Goal: Task Accomplishment & Management: Manage account settings

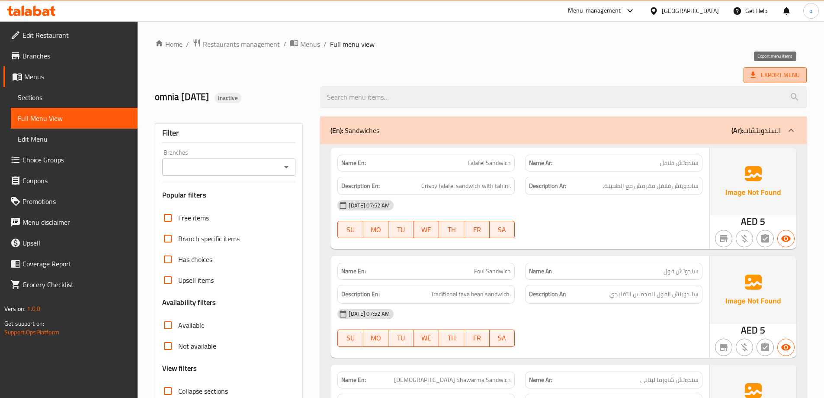
click at [776, 71] on span "Export Menu" at bounding box center [775, 75] width 49 height 11
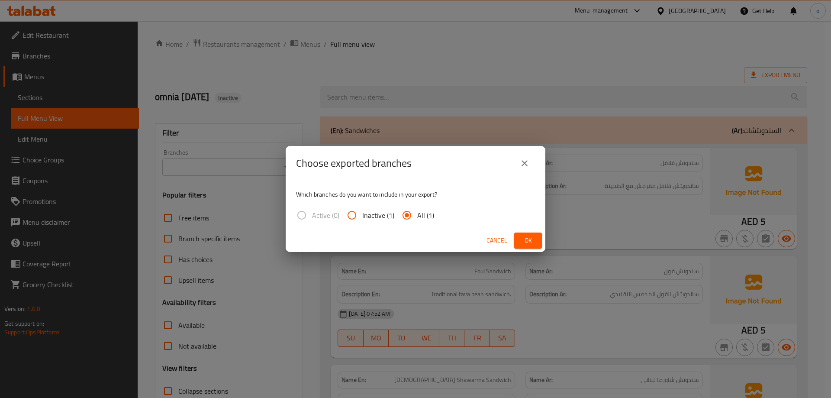
click at [525, 236] on span "Ok" at bounding box center [528, 240] width 14 height 11
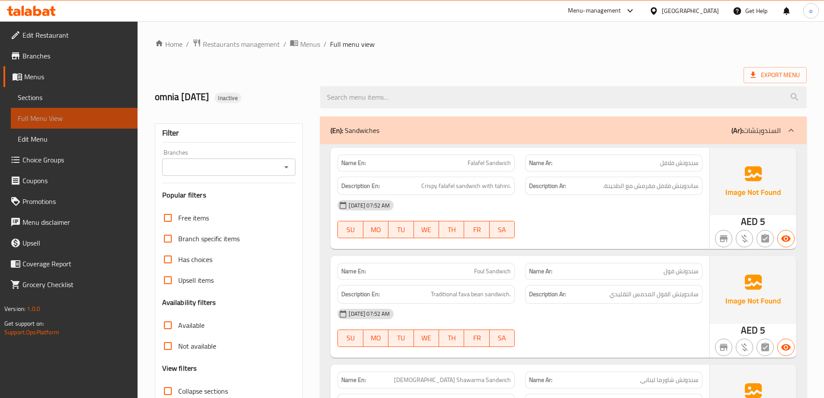
click at [35, 117] on span "Full Menu View" at bounding box center [74, 118] width 113 height 10
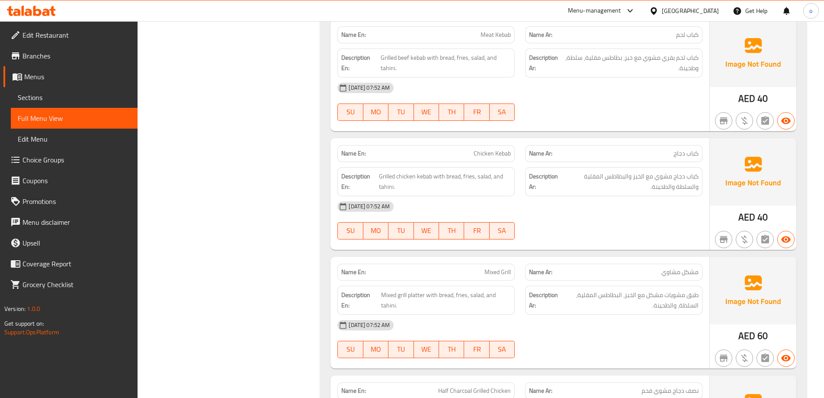
scroll to position [869, 0]
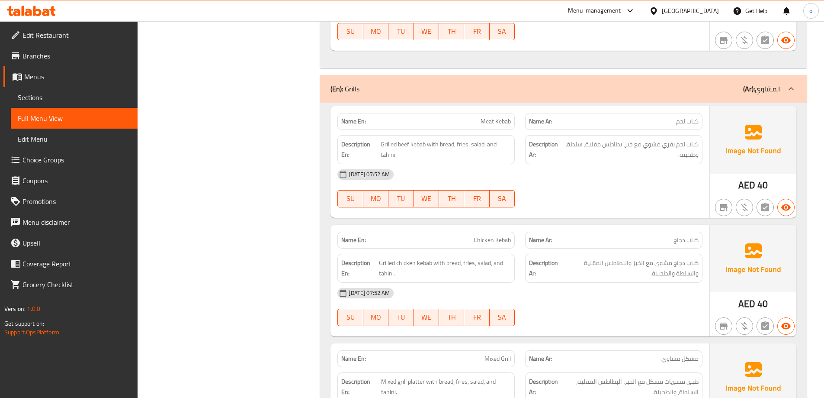
click at [42, 74] on span "Menus" at bounding box center [77, 76] width 106 height 10
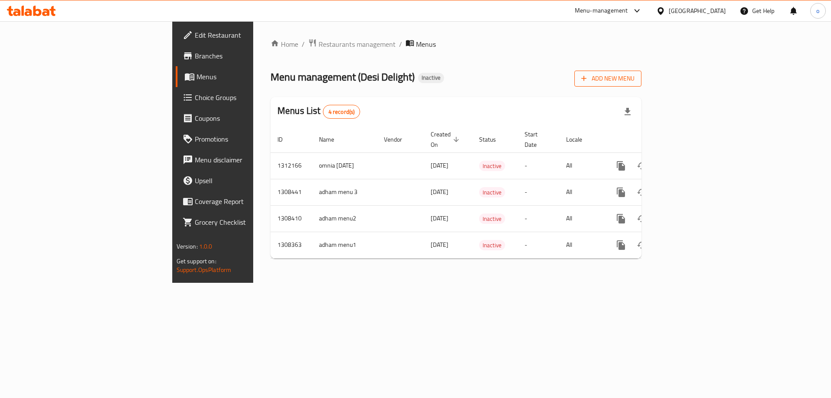
click at [634, 79] on span "Add New Menu" at bounding box center [607, 78] width 53 height 11
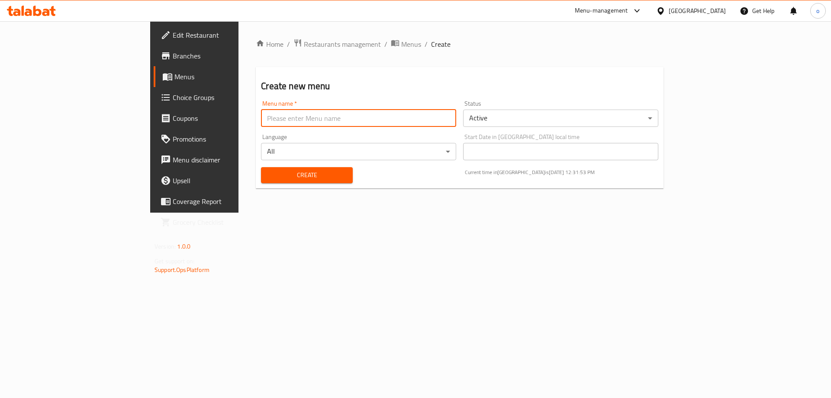
click at [403, 112] on input "text" at bounding box center [358, 117] width 195 height 17
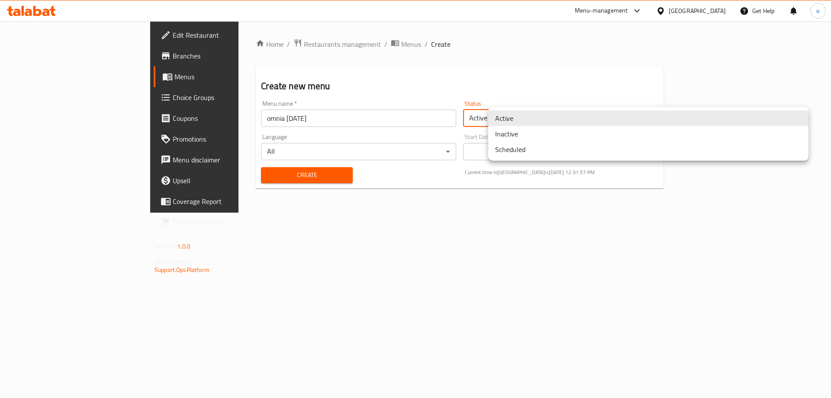
click at [551, 120] on body "​ Menu-management [GEOGRAPHIC_DATA] Get Help o Edit Restaurant Branches Menus C…" at bounding box center [415, 209] width 831 height 376
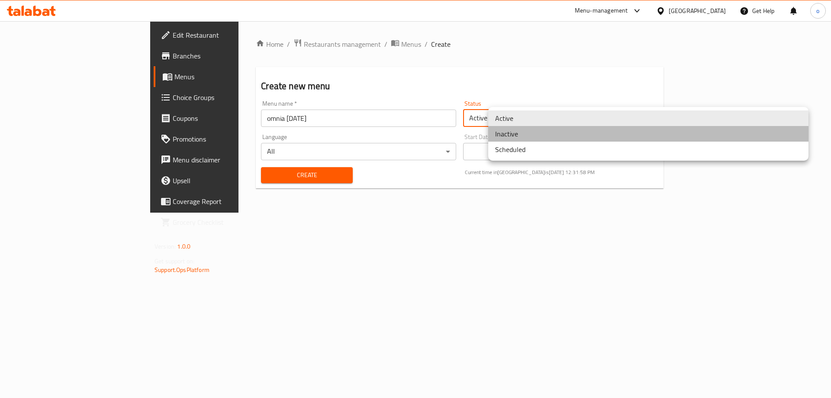
click at [529, 135] on li "Inactive" at bounding box center [648, 134] width 320 height 16
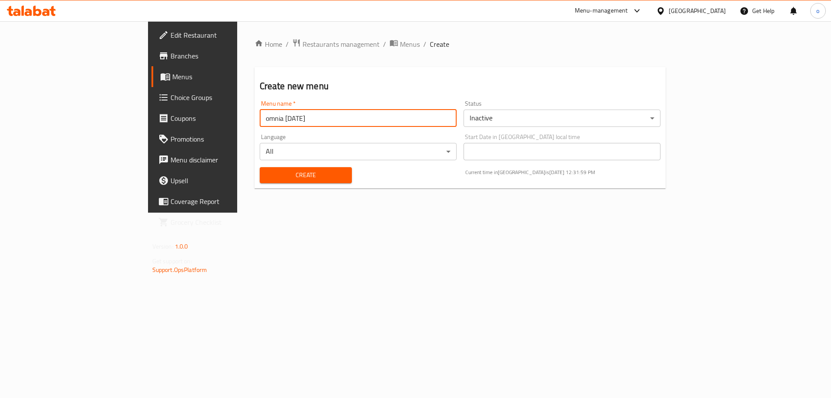
click at [260, 122] on input "omnia [DATE]" at bounding box center [358, 117] width 197 height 17
type input "omnia 16-9-2025z"
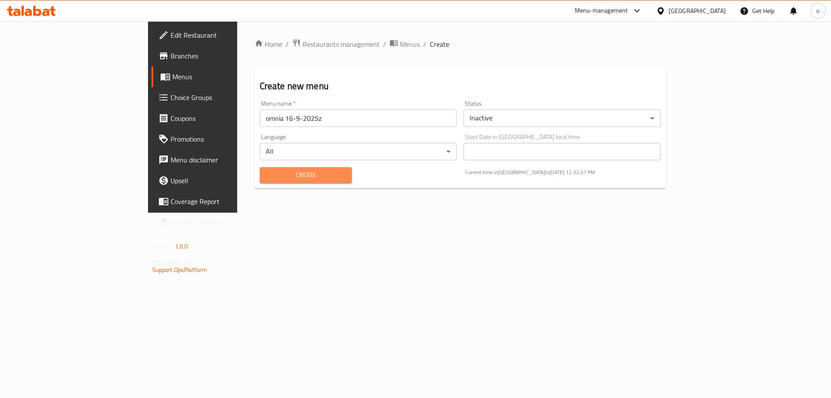
click at [266, 178] on span "Create" at bounding box center [305, 175] width 79 height 11
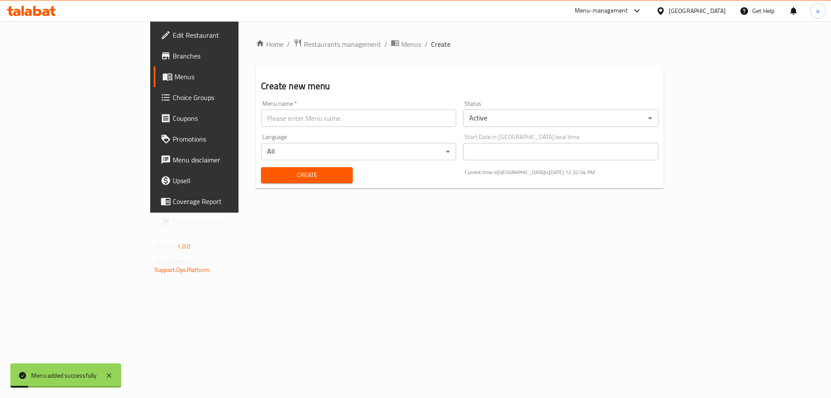
click at [154, 69] on link "Menus" at bounding box center [221, 76] width 135 height 21
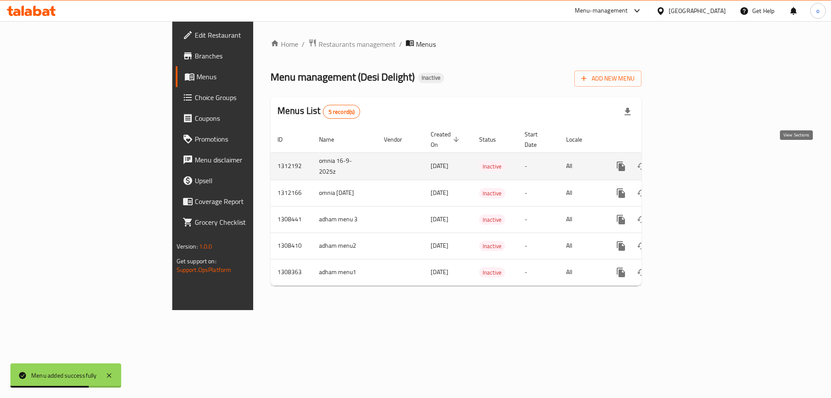
click at [688, 161] on icon "enhanced table" at bounding box center [683, 166] width 10 height 10
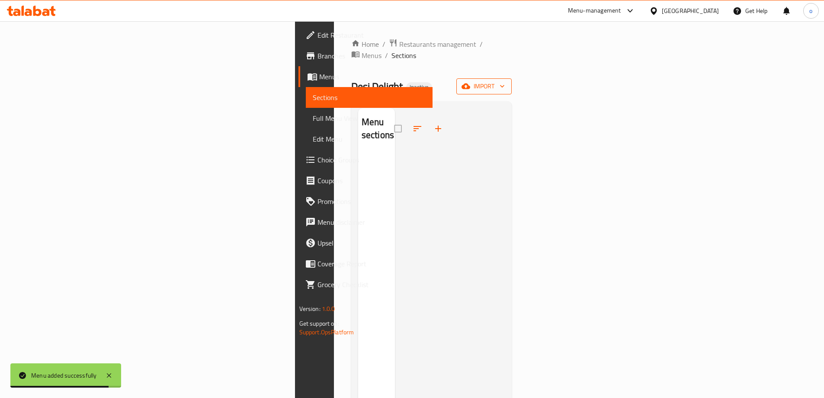
click at [505, 81] on span "import" at bounding box center [484, 86] width 42 height 11
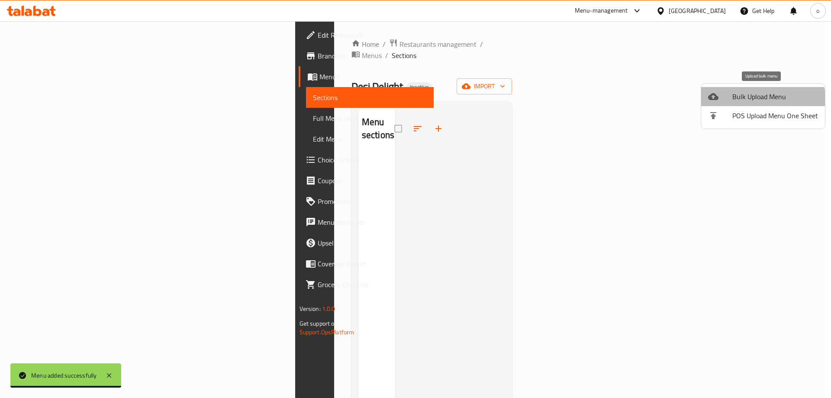
click at [757, 99] on span "Bulk Upload Menu" at bounding box center [775, 96] width 86 height 10
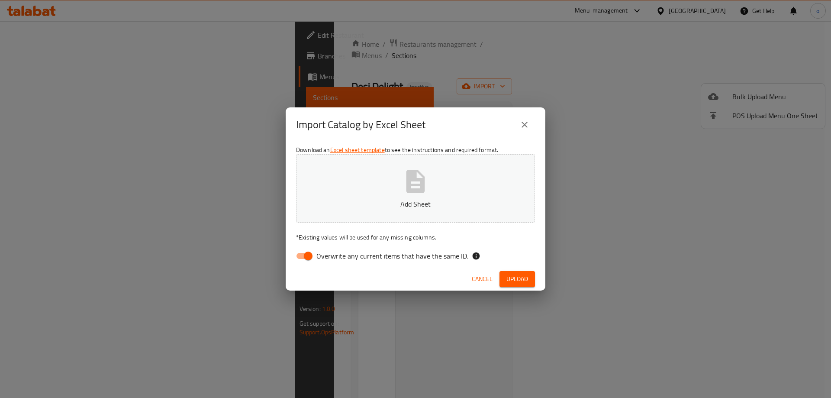
click at [419, 199] on p "Add Sheet" at bounding box center [415, 204] width 212 height 10
click at [299, 254] on input "Overwrite any current items that have the same ID." at bounding box center [307, 255] width 49 height 16
checkbox input "false"
click at [520, 276] on span "Upload" at bounding box center [517, 278] width 22 height 11
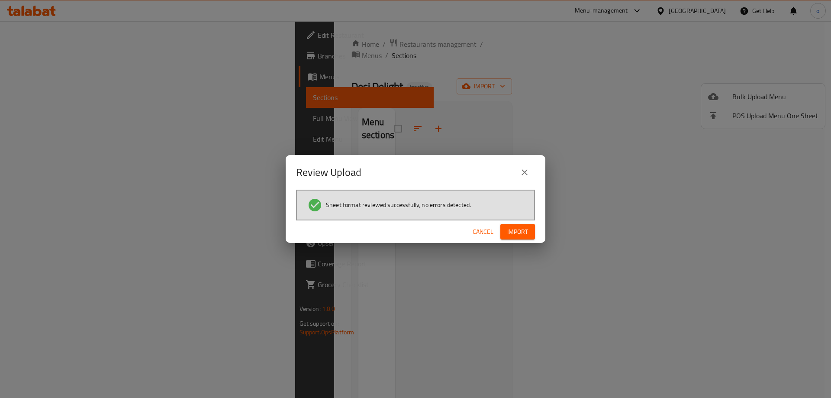
click at [516, 229] on span "Import" at bounding box center [517, 231] width 21 height 11
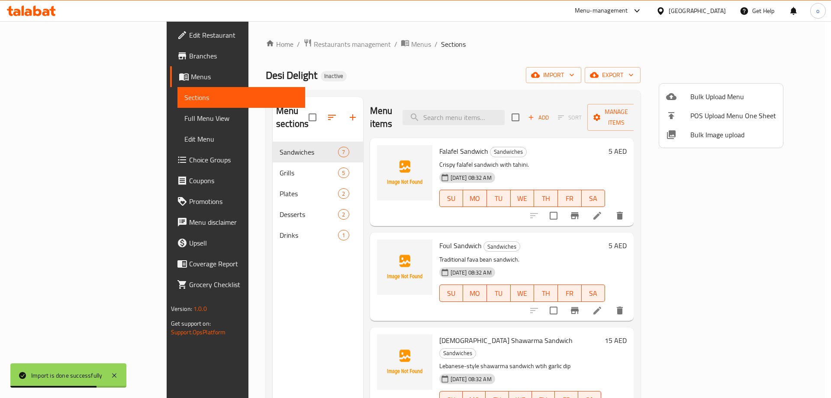
click at [636, 67] on div at bounding box center [415, 199] width 831 height 398
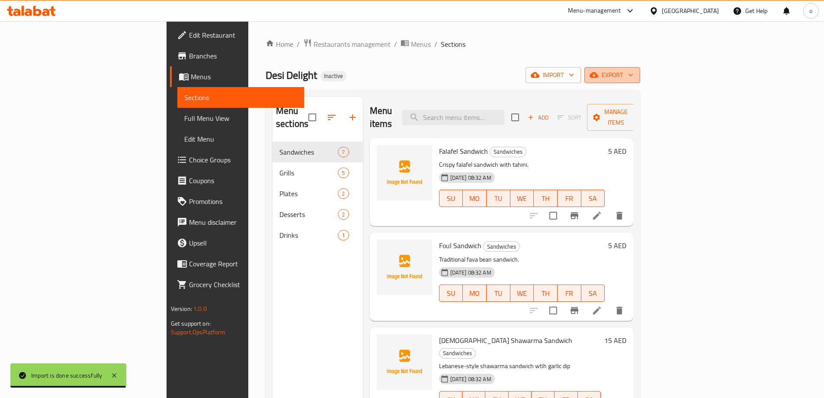
click at [635, 75] on icon "button" at bounding box center [630, 75] width 9 height 9
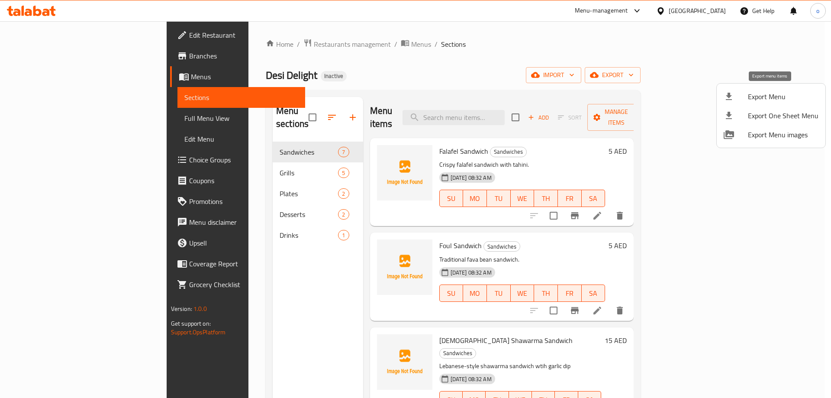
click at [773, 101] on span "Export Menu" at bounding box center [782, 96] width 71 height 10
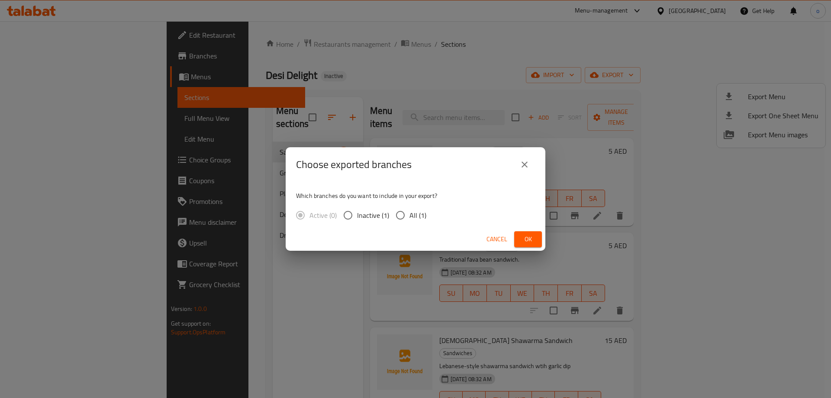
click at [414, 212] on span "All (1)" at bounding box center [417, 215] width 17 height 10
click at [409, 212] on input "All (1)" at bounding box center [400, 215] width 18 height 18
radio input "true"
click at [522, 238] on span "Ok" at bounding box center [528, 239] width 14 height 11
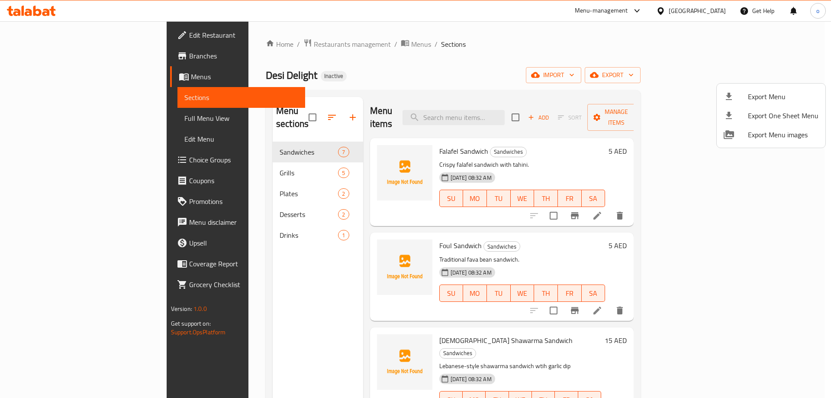
drag, startPoint x: 213, startPoint y: 297, endPoint x: 241, endPoint y: 290, distance: 28.5
click at [213, 297] on div at bounding box center [415, 199] width 831 height 398
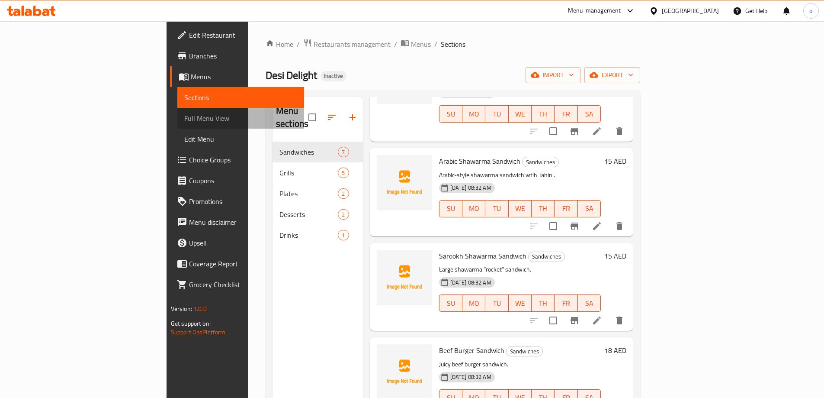
click at [184, 119] on span "Full Menu View" at bounding box center [240, 118] width 113 height 10
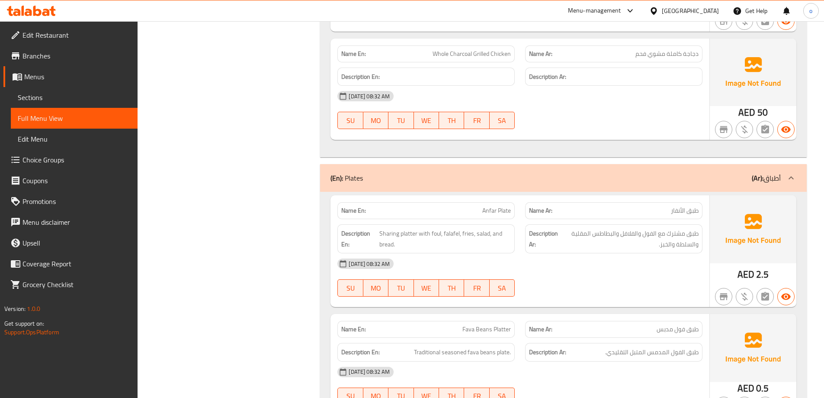
scroll to position [1388, 0]
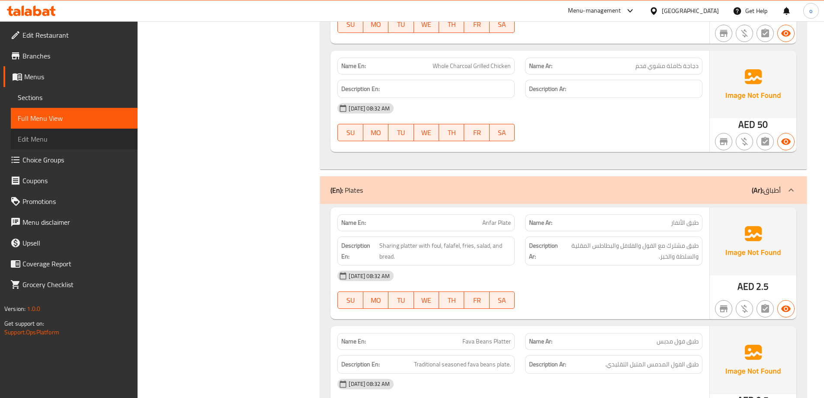
click at [42, 144] on span "Edit Menu" at bounding box center [74, 139] width 113 height 10
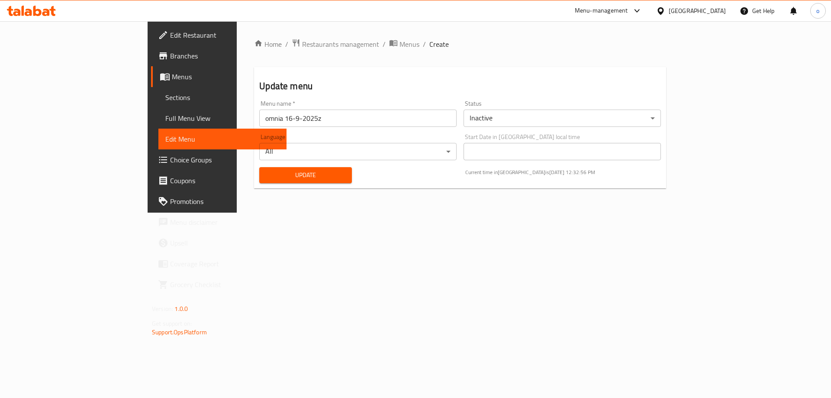
click at [165, 122] on span "Full Menu View" at bounding box center [222, 118] width 114 height 10
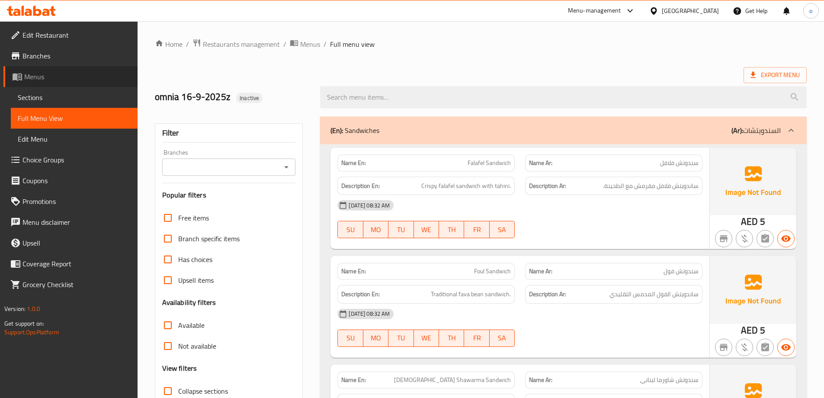
click at [112, 77] on span "Menus" at bounding box center [77, 76] width 106 height 10
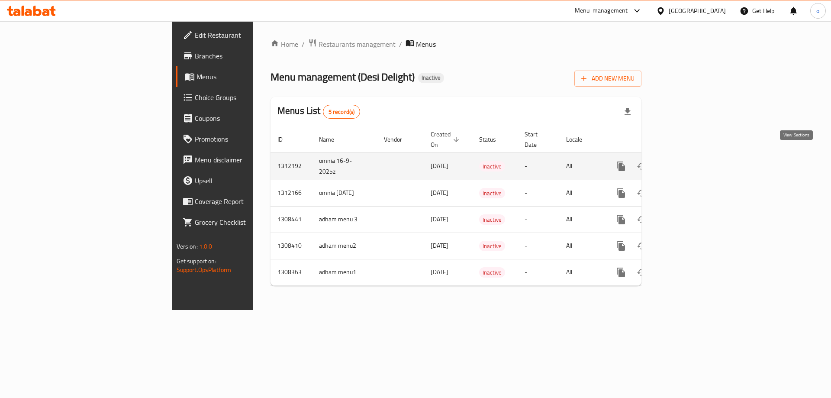
click at [693, 156] on link "enhanced table" at bounding box center [683, 166] width 21 height 21
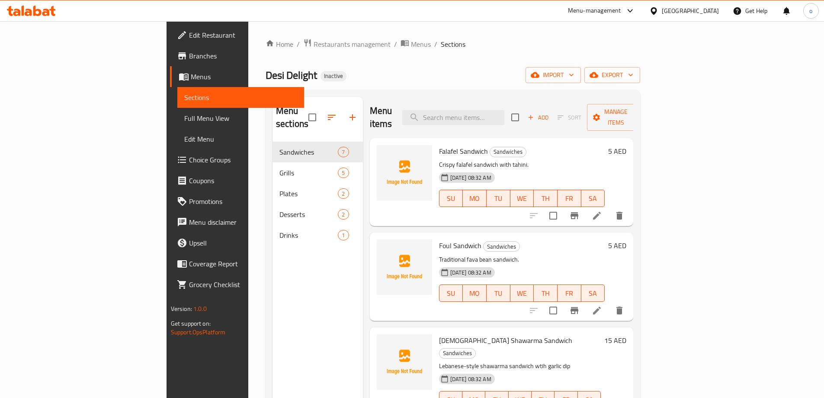
click at [177, 90] on link "Sections" at bounding box center [240, 97] width 127 height 21
click at [184, 118] on span "Full Menu View" at bounding box center [240, 118] width 113 height 10
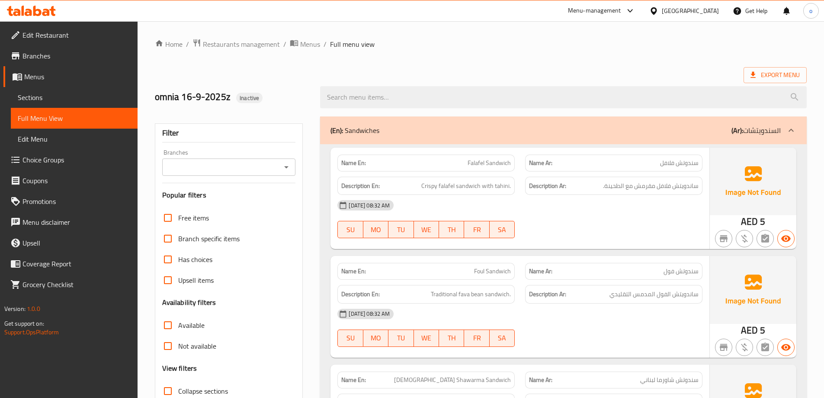
click at [42, 79] on span "Menus" at bounding box center [77, 76] width 106 height 10
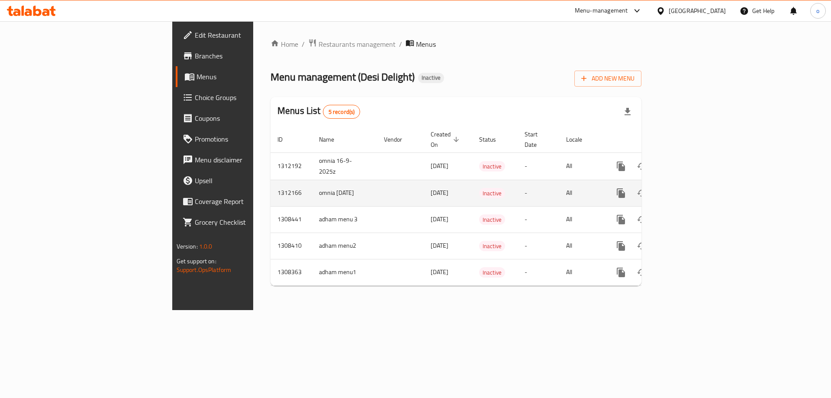
click at [688, 188] on icon "enhanced table" at bounding box center [683, 193] width 10 height 10
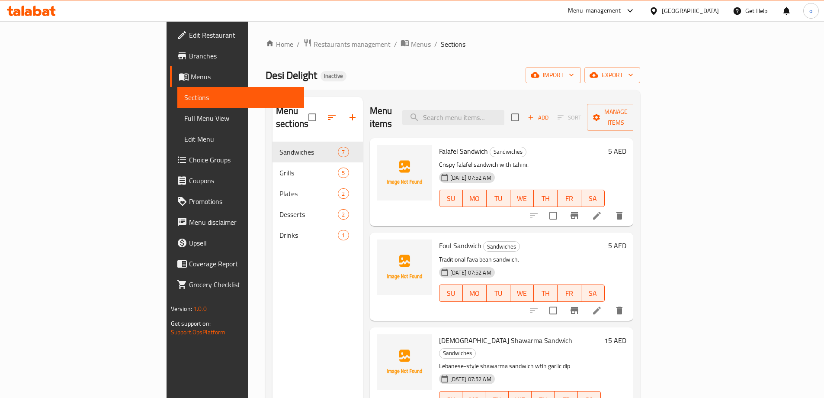
click at [191, 81] on span "Menus" at bounding box center [244, 76] width 106 height 10
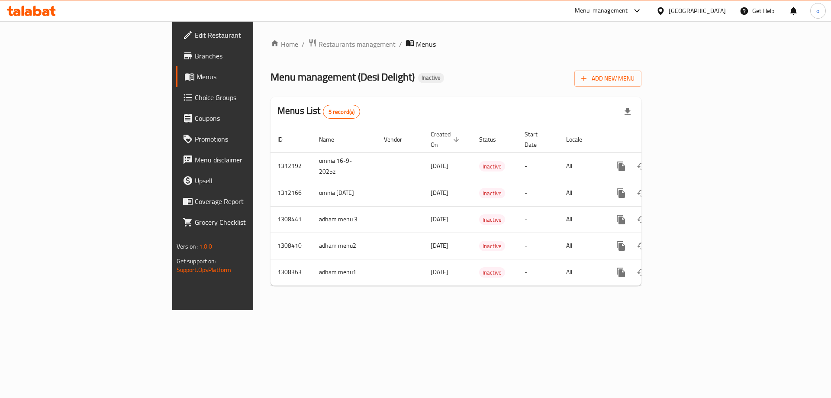
click at [196, 75] on span "Menus" at bounding box center [250, 76] width 108 height 10
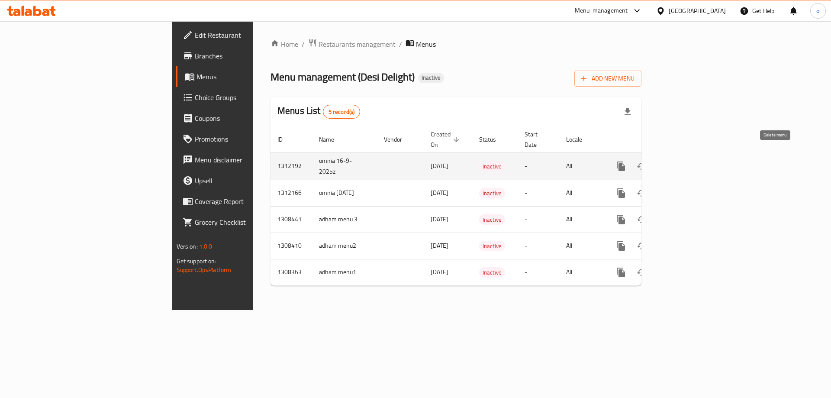
click at [665, 162] on icon "enhanced table" at bounding box center [662, 166] width 6 height 8
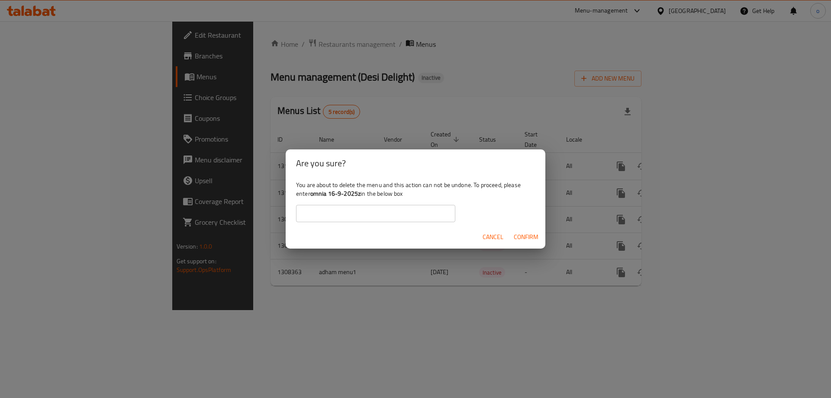
click at [348, 192] on b "omnia 16-9-2025z" at bounding box center [335, 193] width 50 height 11
drag, startPoint x: 311, startPoint y: 192, endPoint x: 360, endPoint y: 194, distance: 49.8
click at [360, 194] on div "You are about to delete the menu and this action can not be undone. To proceed,…" at bounding box center [415, 201] width 260 height 48
copy b "omnia 16-9-2025z"
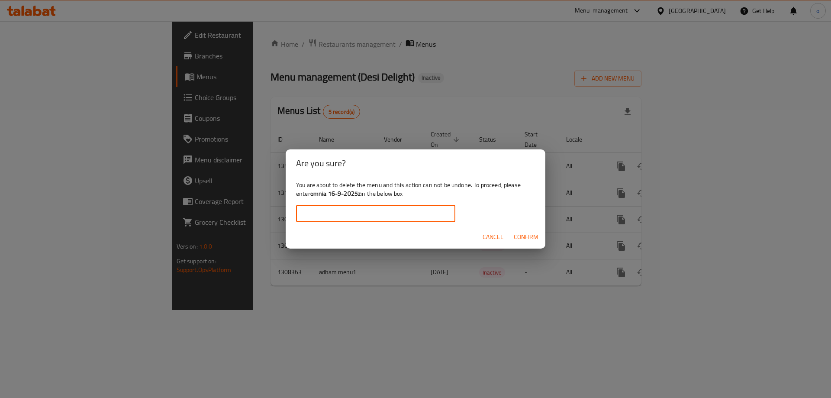
click at [367, 213] on input "text" at bounding box center [375, 213] width 159 height 17
paste input "omnia 16-9-2025z"
type input "omnia 16-9-2025z"
click at [524, 233] on span "Confirm" at bounding box center [525, 236] width 25 height 11
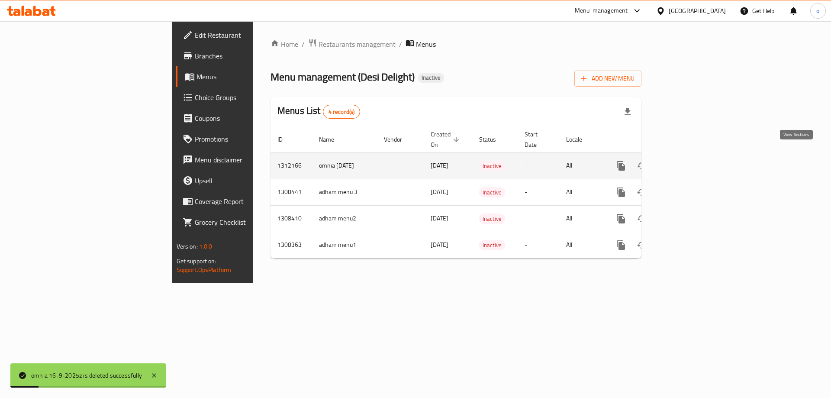
click at [688, 160] on icon "enhanced table" at bounding box center [683, 165] width 10 height 10
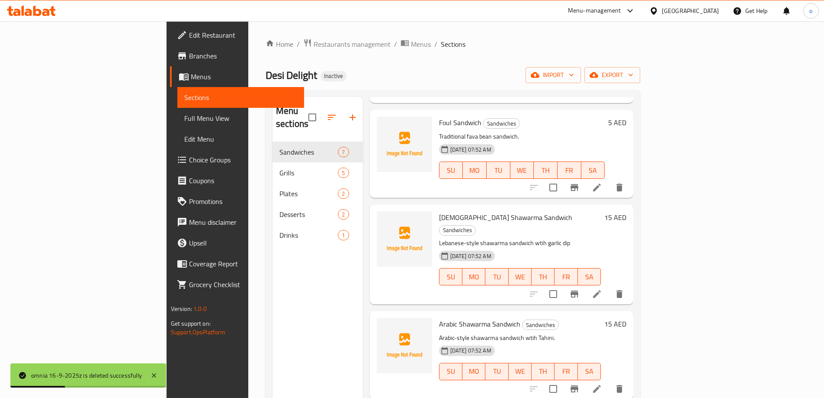
scroll to position [216, 0]
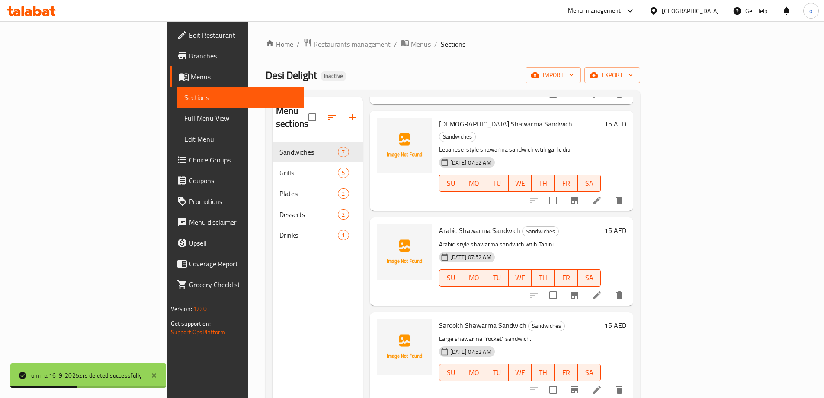
click at [191, 76] on span "Menus" at bounding box center [244, 76] width 106 height 10
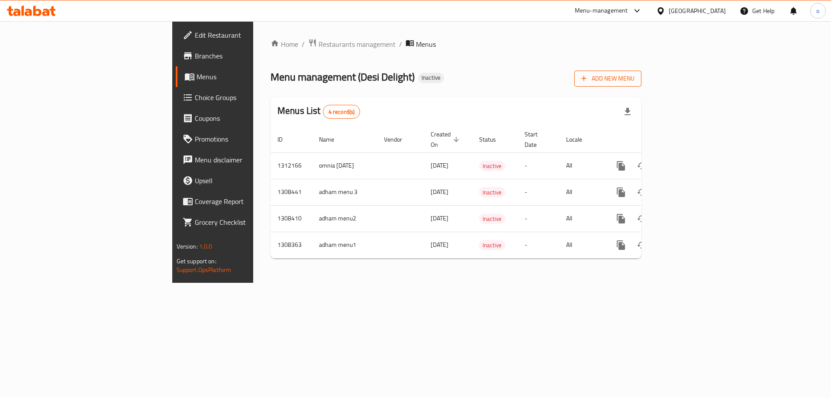
click at [634, 80] on span "Add New Menu" at bounding box center [607, 78] width 53 height 11
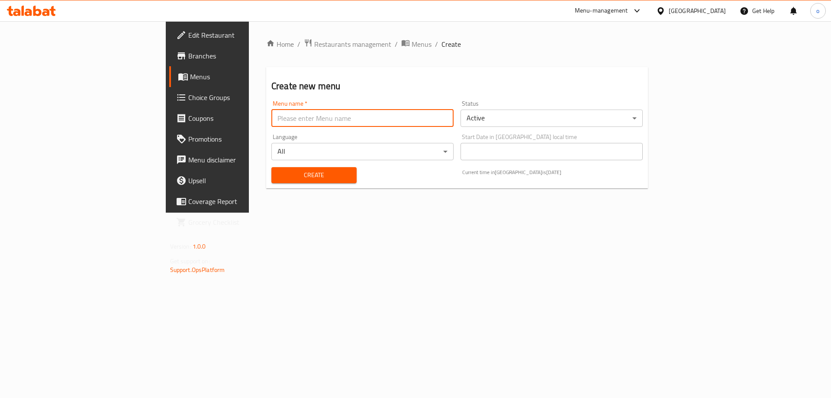
click at [340, 120] on input "text" at bounding box center [362, 117] width 182 height 17
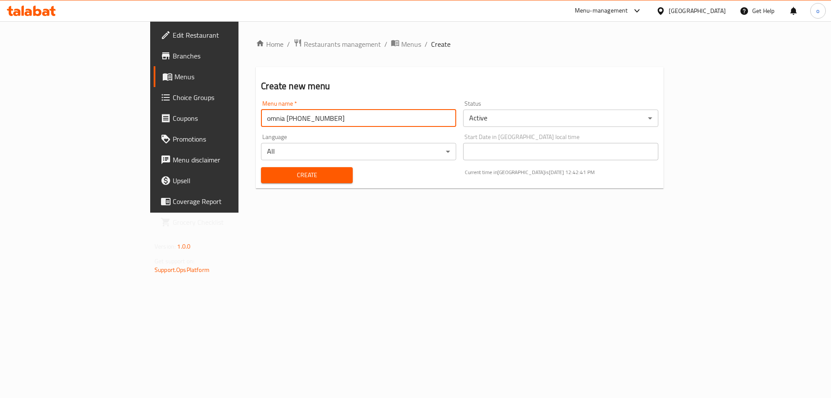
type input "omnia [PHONE_NUMBER]"
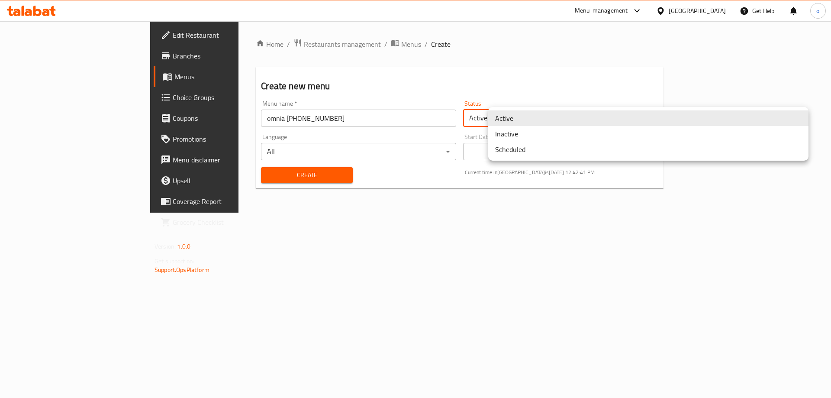
click at [549, 117] on body "​ Menu-management [GEOGRAPHIC_DATA] Get Help o Edit Restaurant Branches Menus C…" at bounding box center [415, 209] width 831 height 376
click at [541, 135] on li "Inactive" at bounding box center [648, 134] width 320 height 16
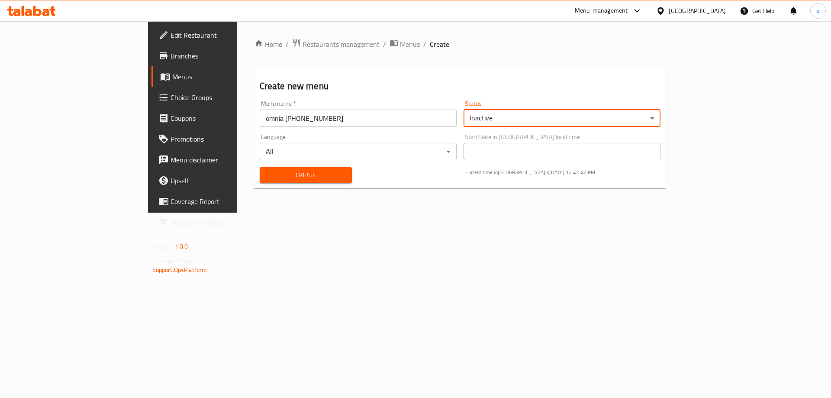
click at [282, 174] on span "Create" at bounding box center [305, 175] width 79 height 11
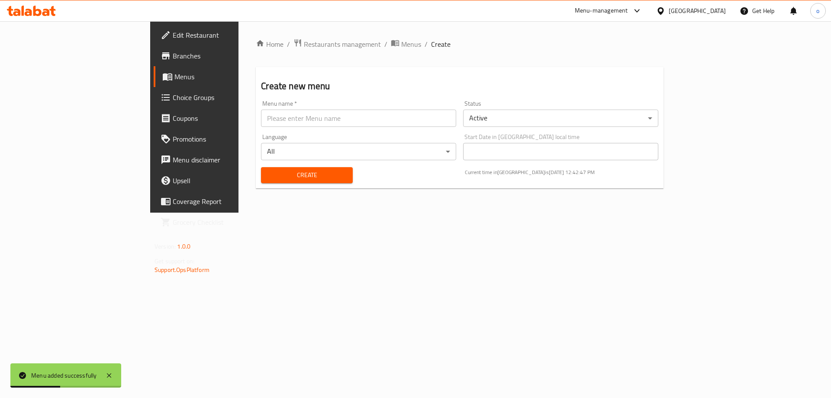
click at [163, 79] on icon at bounding box center [168, 77] width 10 height 7
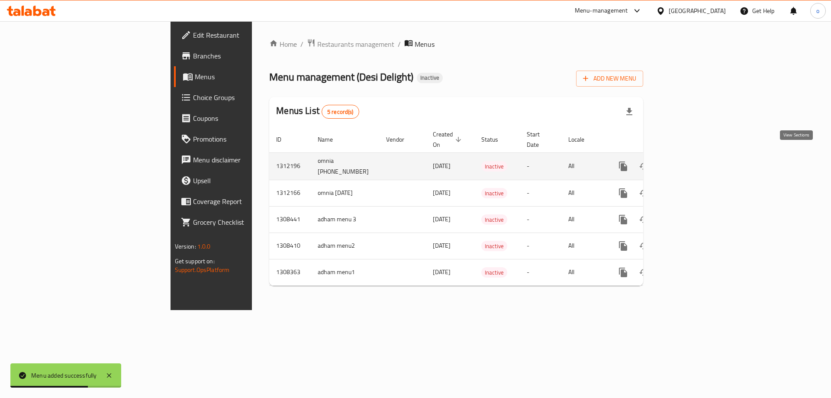
click at [690, 161] on icon "enhanced table" at bounding box center [685, 166] width 10 height 10
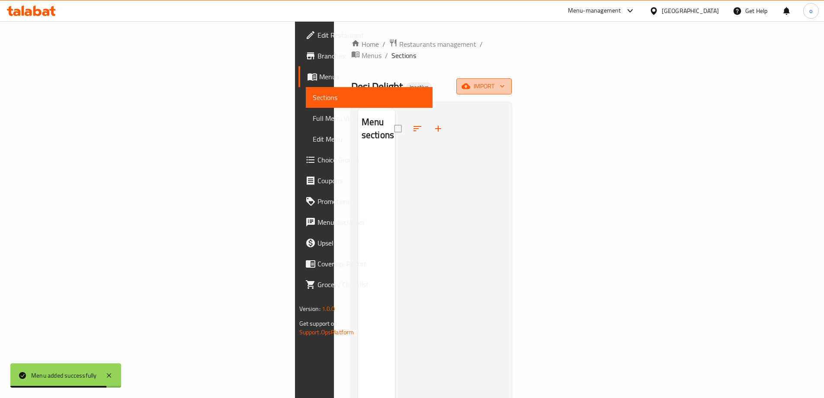
click at [505, 81] on span "import" at bounding box center [484, 86] width 42 height 11
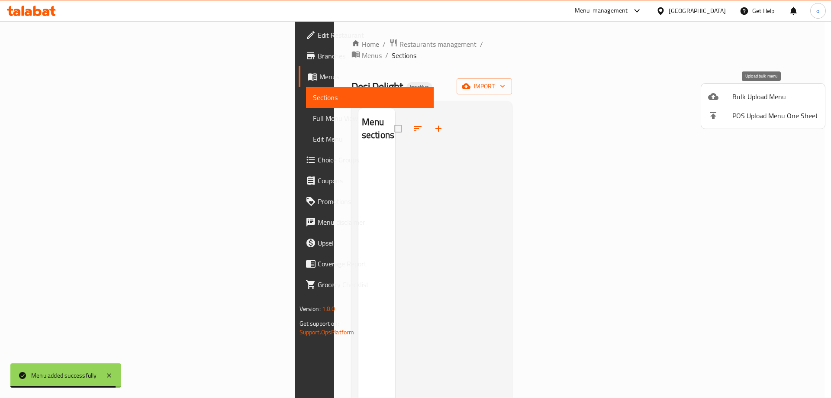
click at [741, 101] on span "Bulk Upload Menu" at bounding box center [775, 96] width 86 height 10
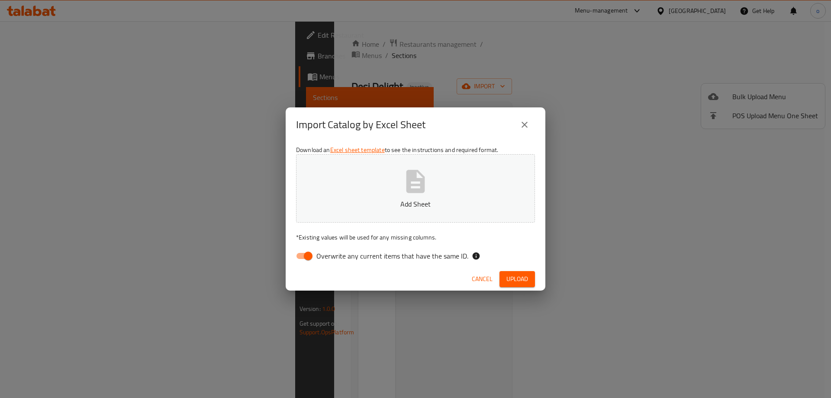
click at [369, 183] on button "Add Sheet" at bounding box center [415, 188] width 239 height 68
click at [301, 254] on input "Overwrite any current items that have the same ID." at bounding box center [307, 255] width 49 height 16
checkbox input "false"
click at [508, 277] on span "Upload" at bounding box center [517, 278] width 22 height 11
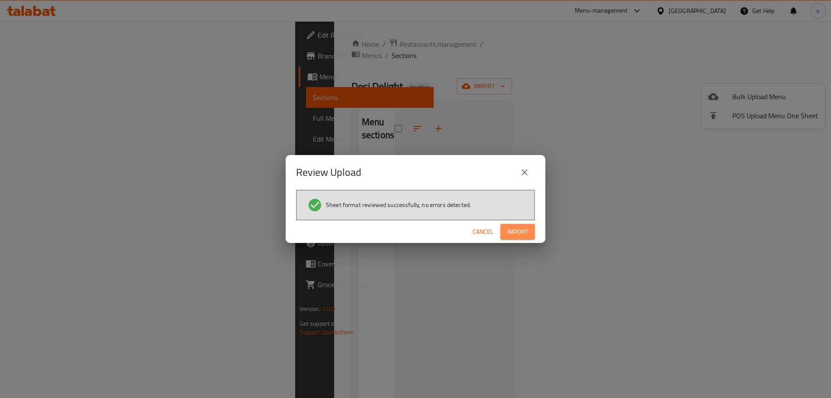
click at [527, 235] on span "Import" at bounding box center [517, 231] width 21 height 11
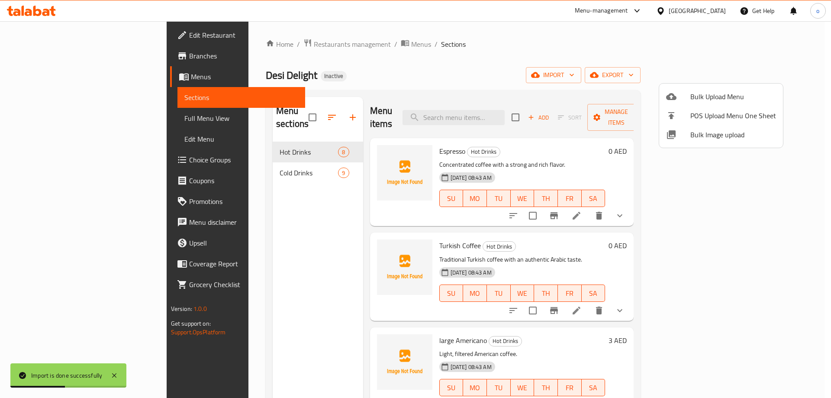
click at [615, 74] on div at bounding box center [415, 199] width 831 height 398
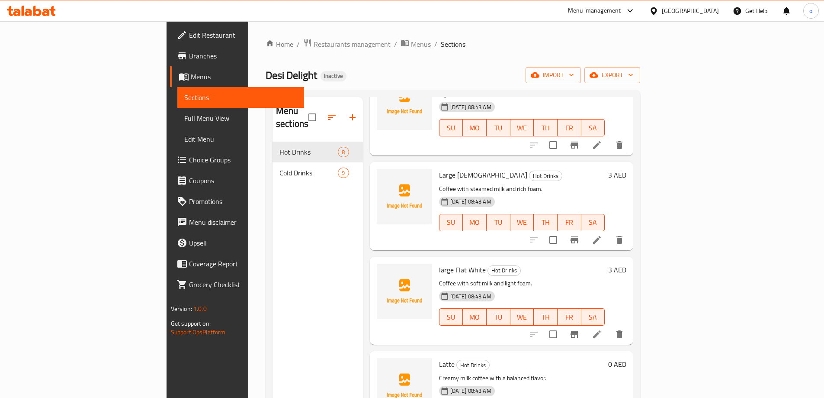
scroll to position [380, 0]
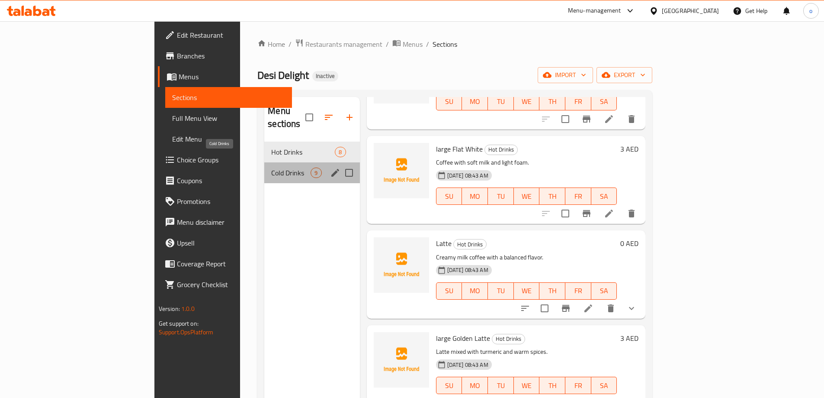
click at [271, 167] on span "Cold Drinks" at bounding box center [290, 172] width 39 height 10
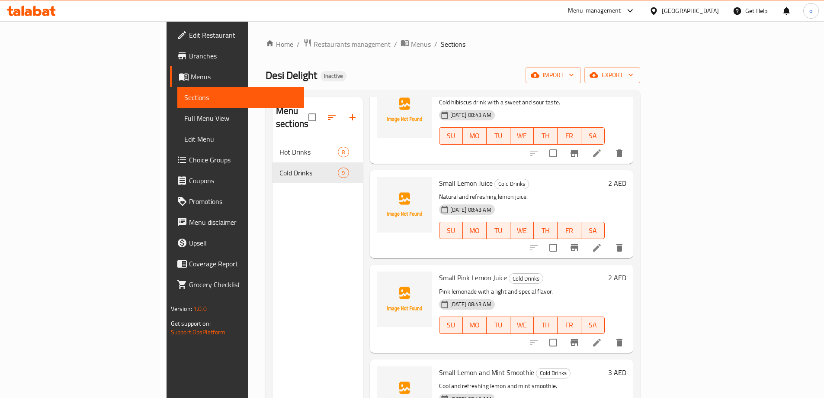
scroll to position [475, 0]
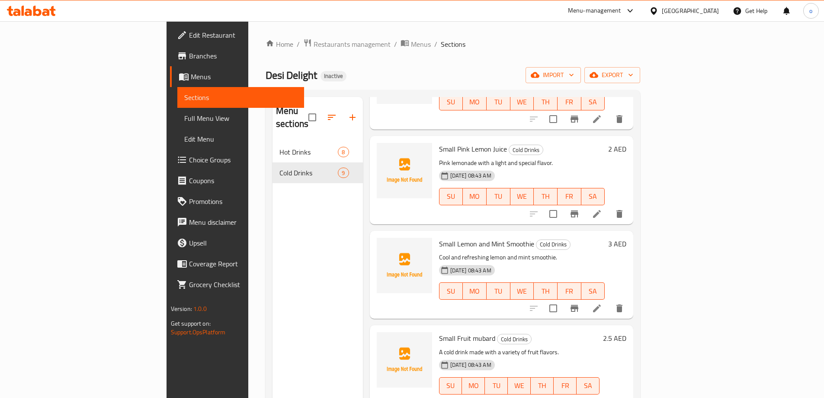
click at [184, 119] on span "Full Menu View" at bounding box center [240, 118] width 113 height 10
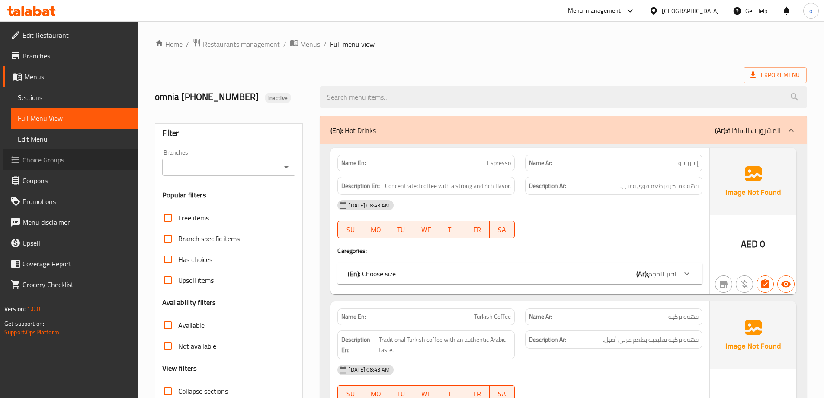
click at [45, 163] on span "Choice Groups" at bounding box center [76, 159] width 108 height 10
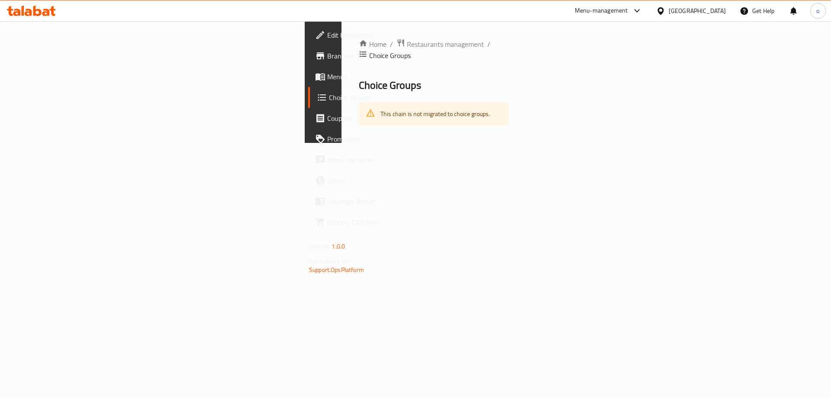
click at [327, 78] on span "Menus" at bounding box center [381, 76] width 109 height 10
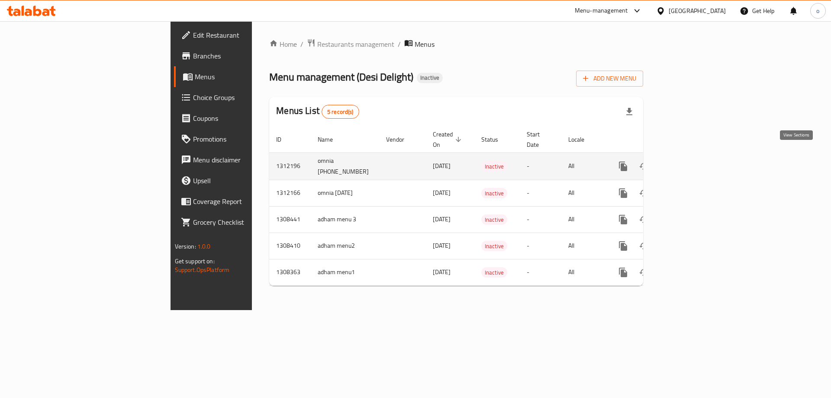
click at [690, 161] on icon "enhanced table" at bounding box center [685, 166] width 10 height 10
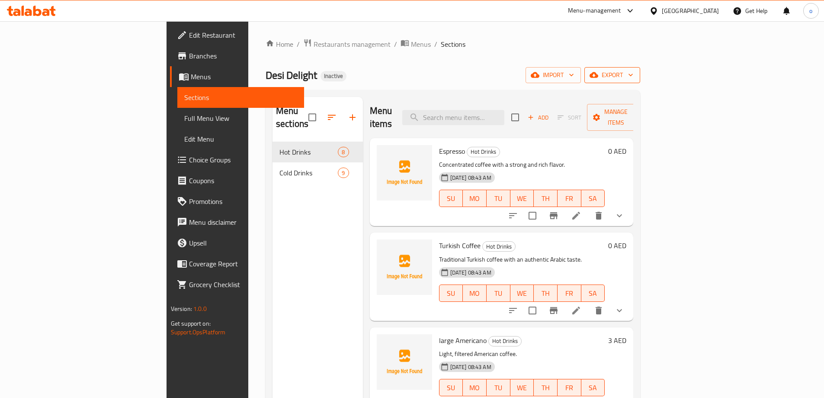
click at [633, 72] on span "export" at bounding box center [612, 75] width 42 height 11
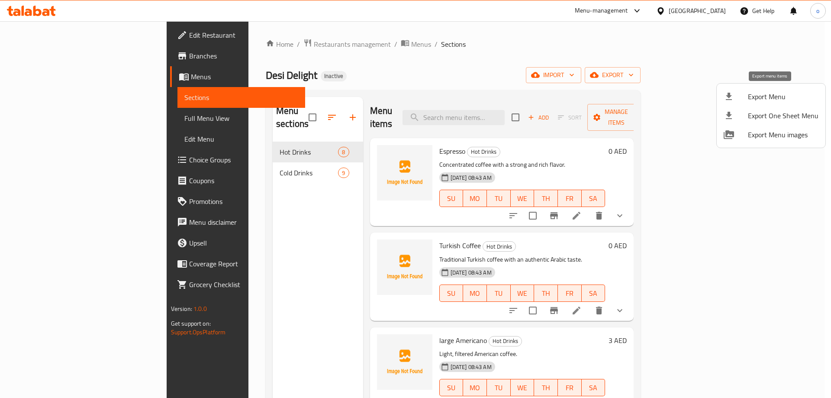
click at [756, 96] on span "Export Menu" at bounding box center [782, 96] width 71 height 10
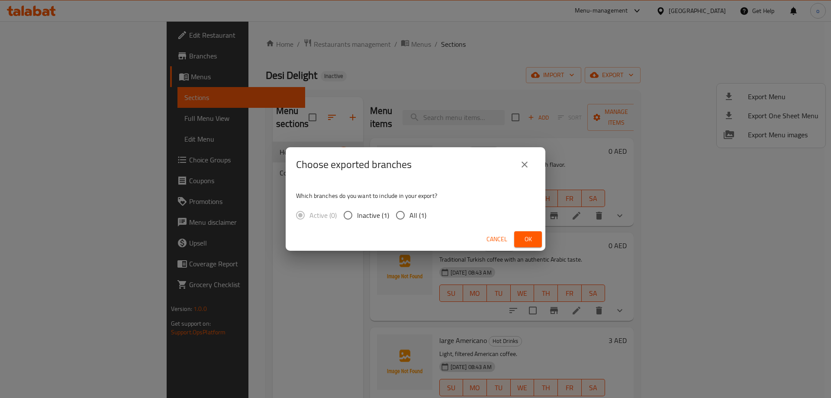
click at [405, 214] on input "All (1)" at bounding box center [400, 215] width 18 height 18
radio input "true"
click at [530, 237] on span "Ok" at bounding box center [528, 239] width 14 height 11
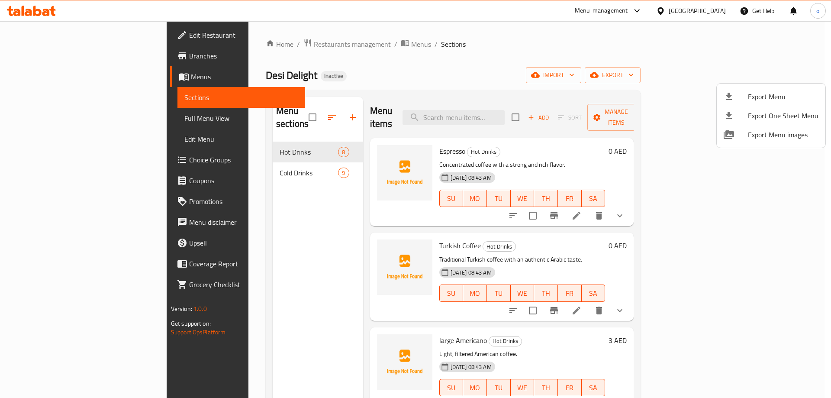
click at [597, 38] on div at bounding box center [415, 199] width 831 height 398
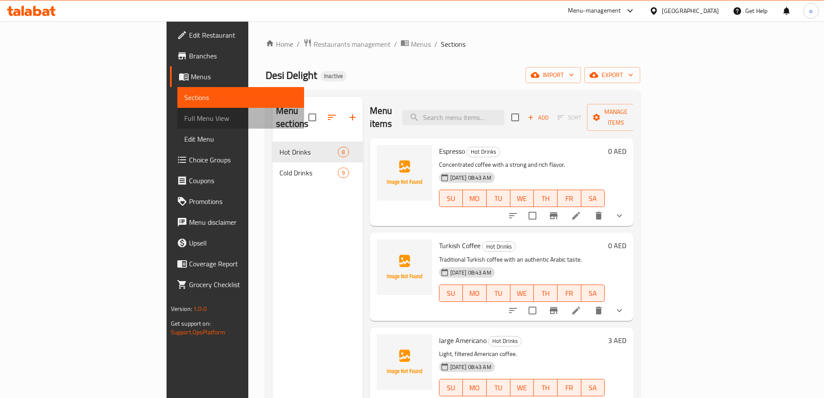
click at [184, 119] on span "Full Menu View" at bounding box center [240, 118] width 113 height 10
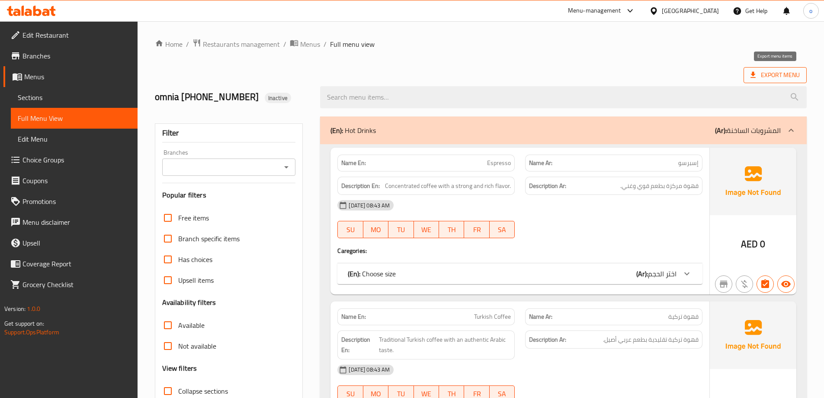
click at [758, 70] on span "Export Menu" at bounding box center [775, 75] width 49 height 11
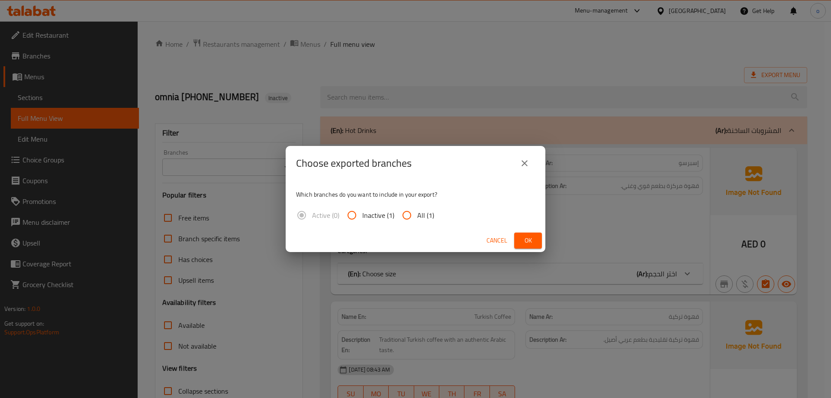
click at [420, 215] on span "All (1)" at bounding box center [425, 215] width 17 height 10
click at [417, 215] on input "All (1)" at bounding box center [406, 215] width 21 height 21
radio input "true"
click at [531, 239] on span "Ok" at bounding box center [528, 240] width 14 height 11
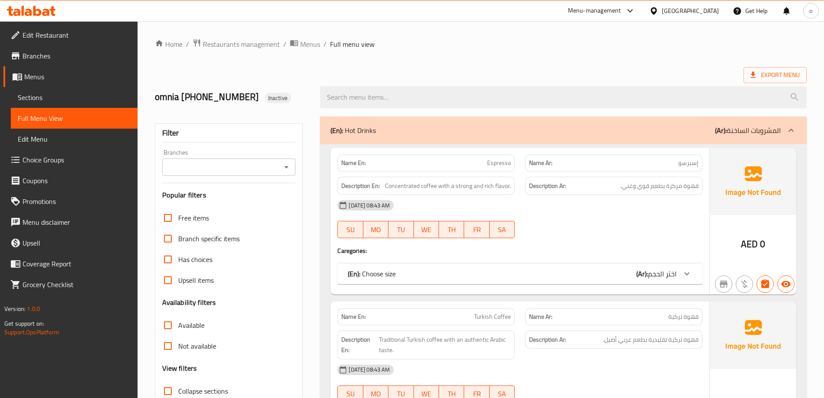
drag, startPoint x: 465, startPoint y: 63, endPoint x: 523, endPoint y: 85, distance: 61.2
click at [760, 73] on span "Export Menu" at bounding box center [775, 75] width 49 height 11
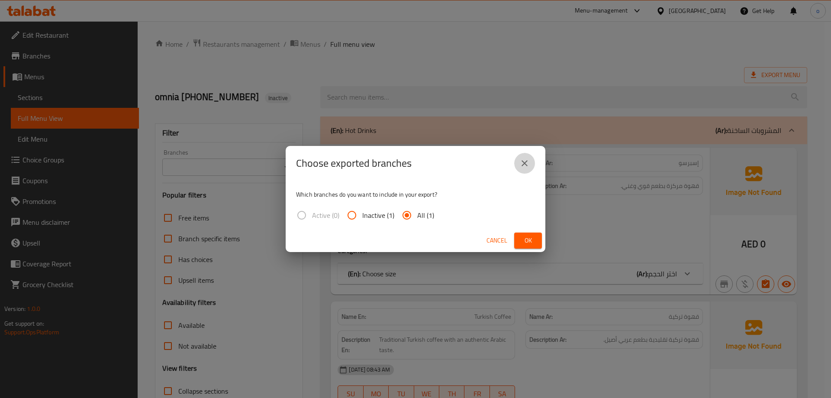
click at [526, 168] on icon "close" at bounding box center [524, 163] width 10 height 10
